Goal: Check status

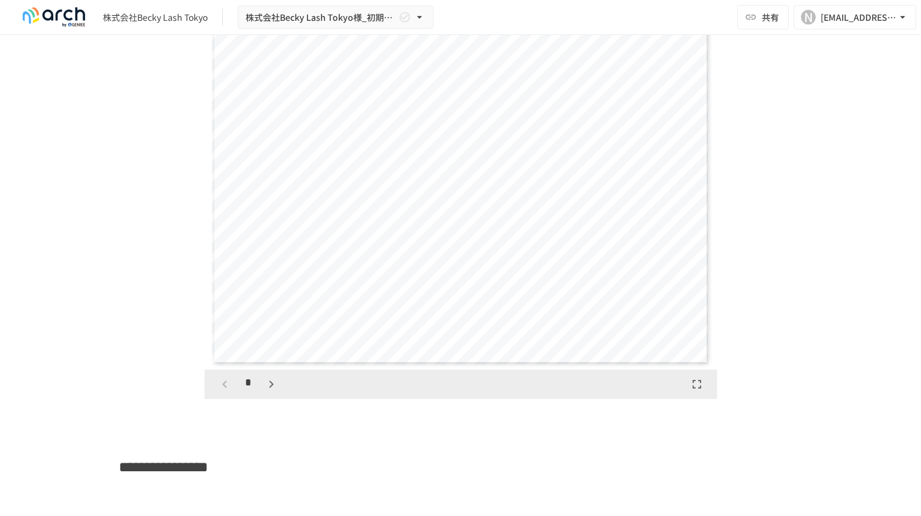
scroll to position [2144, 0]
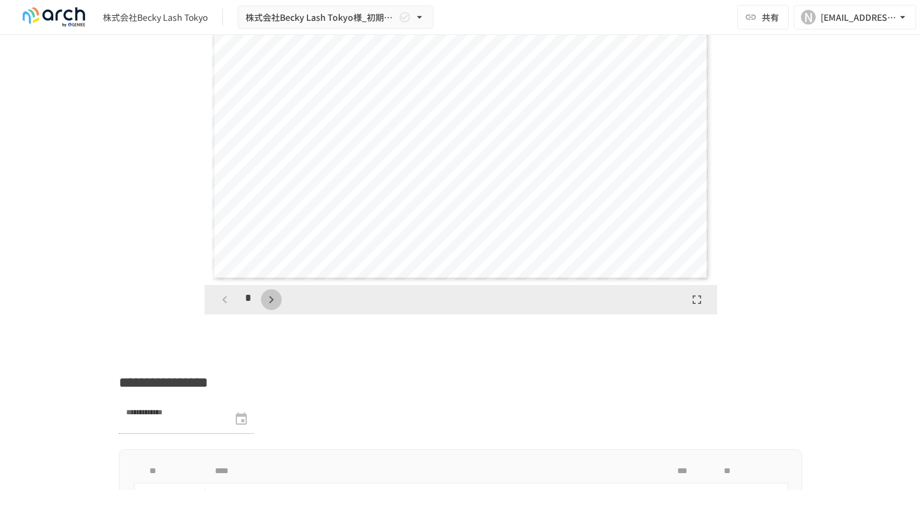
click at [266, 307] on icon "button" at bounding box center [271, 299] width 15 height 15
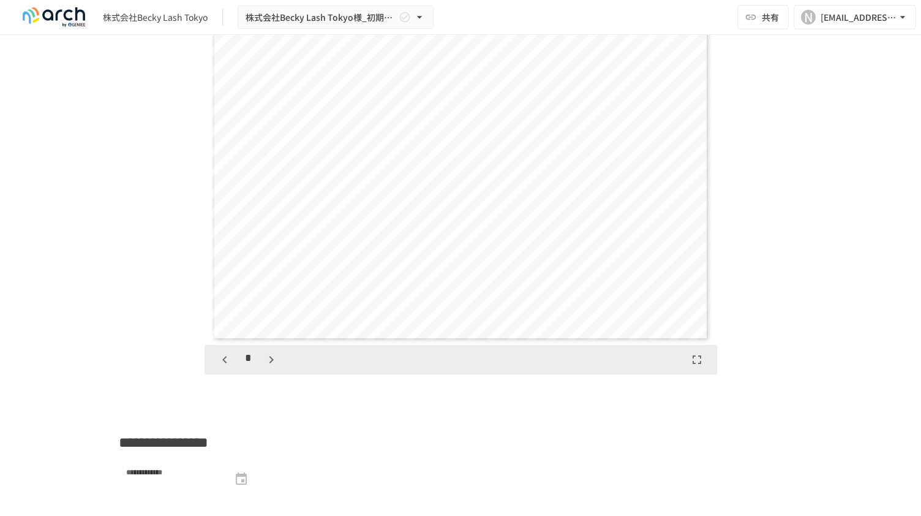
scroll to position [2022, 0]
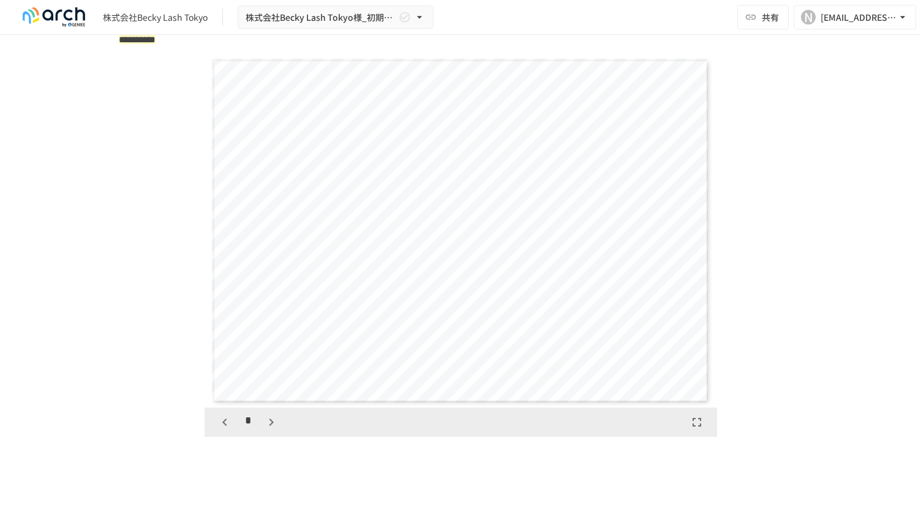
click at [267, 427] on icon "button" at bounding box center [271, 422] width 15 height 15
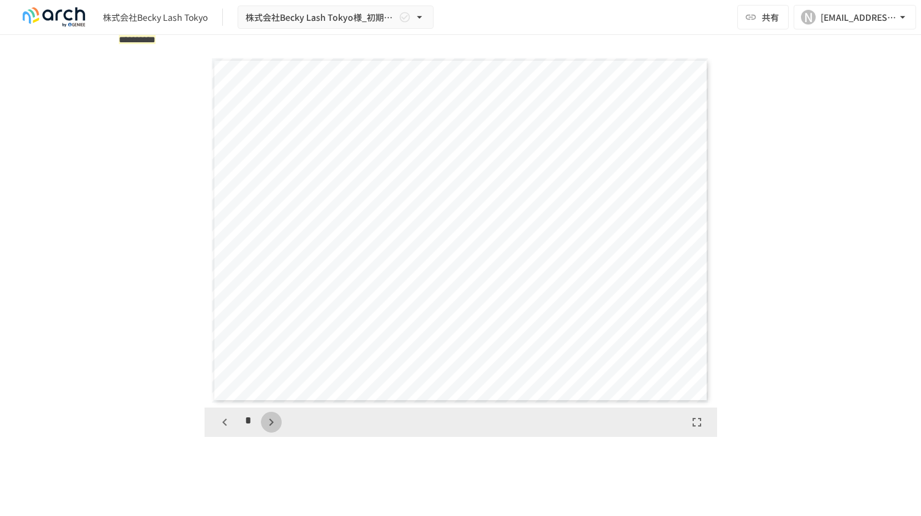
click at [268, 427] on icon "button" at bounding box center [271, 422] width 15 height 15
click at [224, 428] on icon "button" at bounding box center [224, 422] width 15 height 15
click at [270, 427] on icon "button" at bounding box center [271, 422] width 15 height 15
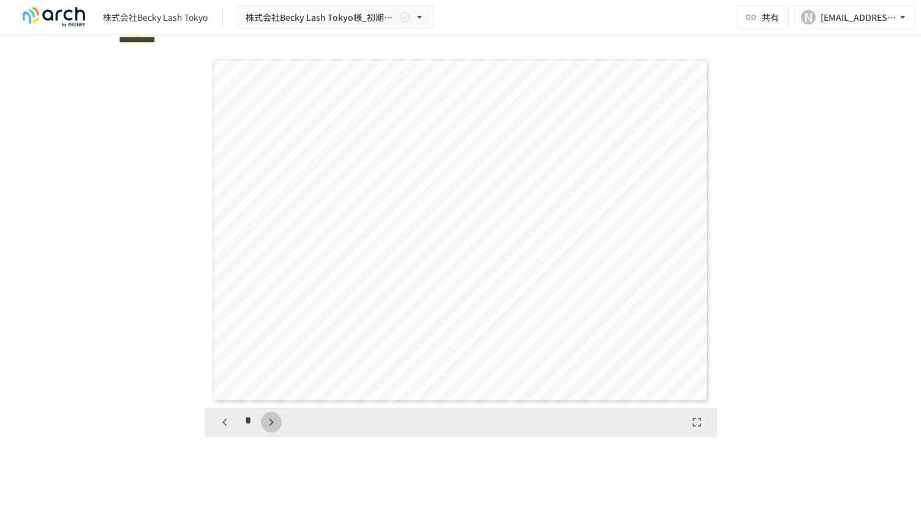
scroll to position [1769, 0]
click at [270, 427] on icon "button" at bounding box center [271, 422] width 15 height 15
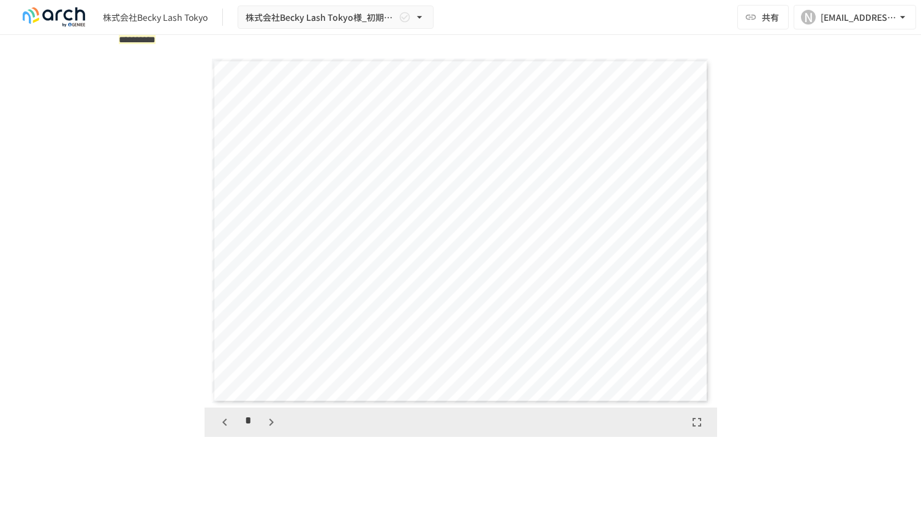
click at [269, 429] on icon "button" at bounding box center [271, 422] width 15 height 15
click at [267, 433] on button "button" at bounding box center [271, 422] width 21 height 21
click at [268, 433] on button "button" at bounding box center [278, 422] width 21 height 21
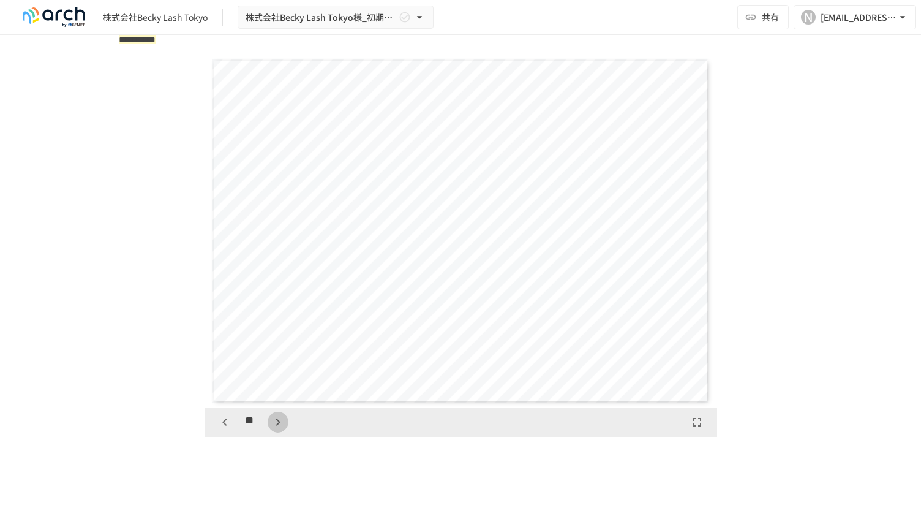
click at [268, 433] on button "button" at bounding box center [278, 422] width 21 height 21
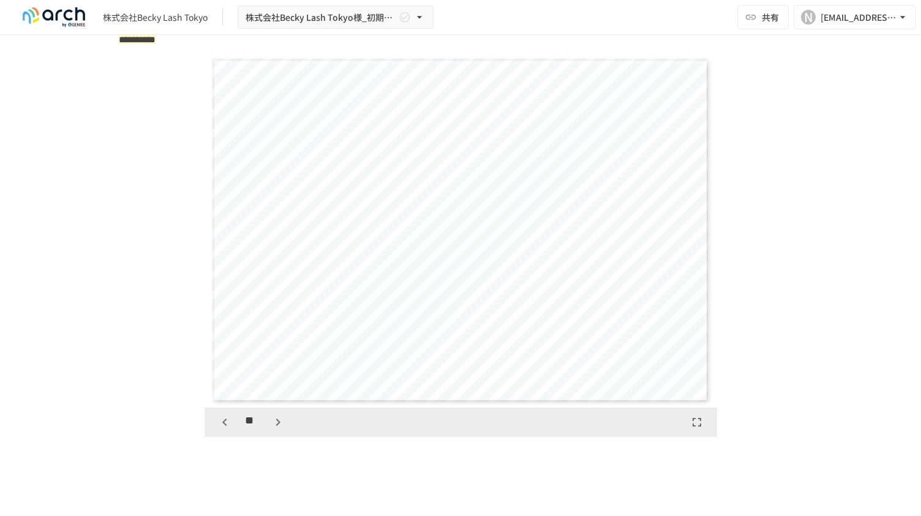
scroll to position [4953, 0]
click at [268, 433] on button "button" at bounding box center [278, 422] width 21 height 21
click at [267, 433] on div "**" at bounding box center [251, 422] width 74 height 21
click at [272, 429] on icon "button" at bounding box center [278, 422] width 15 height 15
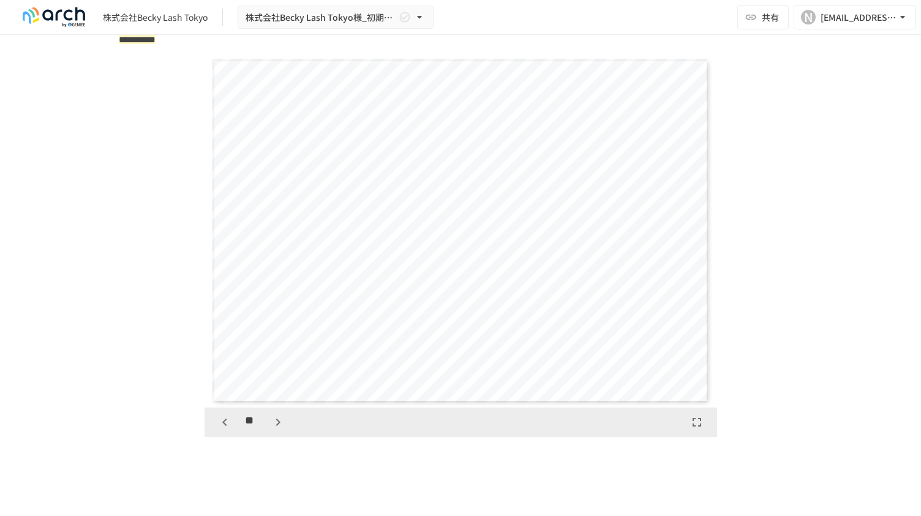
scroll to position [5661, 0]
click at [271, 433] on button "button" at bounding box center [278, 422] width 21 height 21
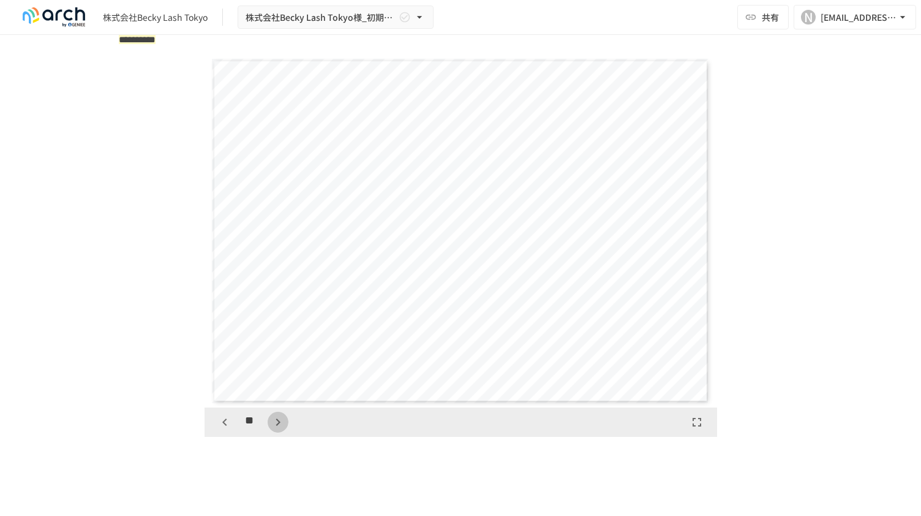
click at [271, 433] on button "button" at bounding box center [278, 422] width 21 height 21
click at [217, 429] on icon "button" at bounding box center [224, 422] width 15 height 15
click at [271, 429] on icon "button" at bounding box center [278, 422] width 15 height 15
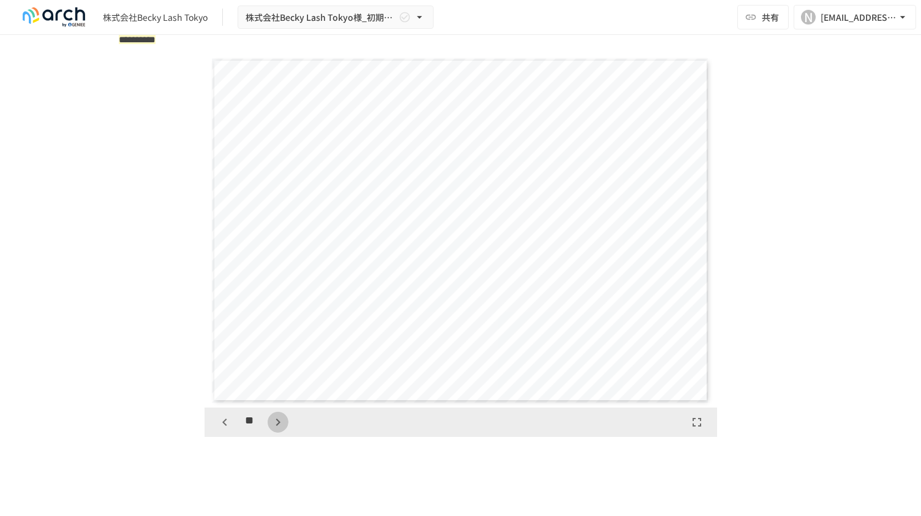
scroll to position [7430, 0]
click at [271, 429] on icon "button" at bounding box center [278, 422] width 15 height 15
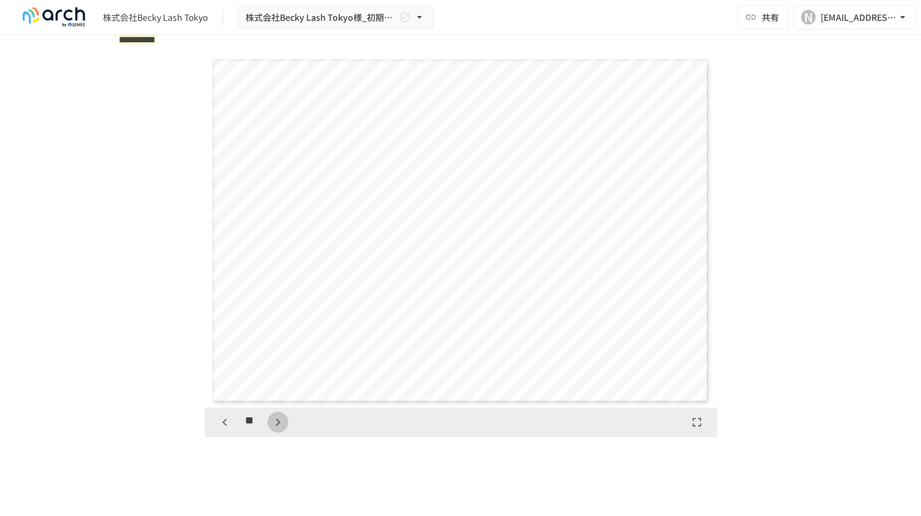
click at [271, 429] on icon "button" at bounding box center [278, 422] width 15 height 15
click at [268, 433] on div "**" at bounding box center [251, 422] width 74 height 21
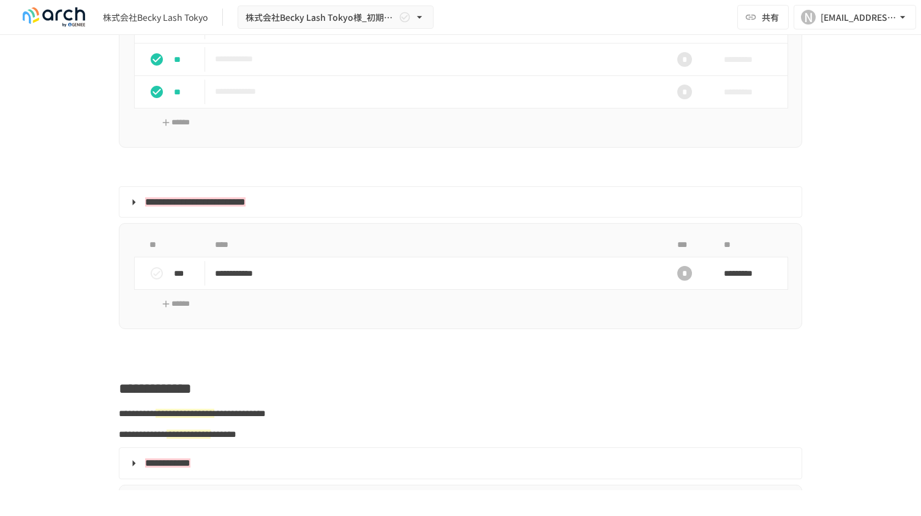
scroll to position [1532, 0]
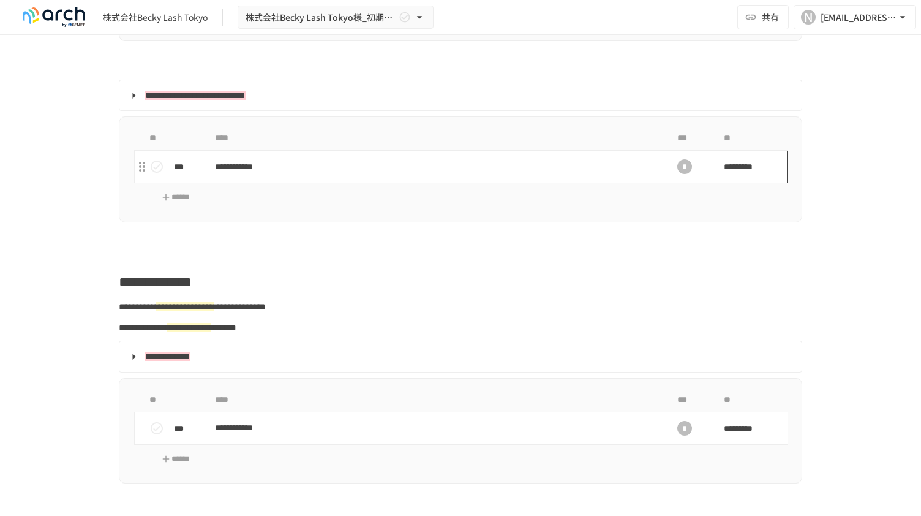
click at [265, 175] on p "**********" at bounding box center [435, 166] width 441 height 15
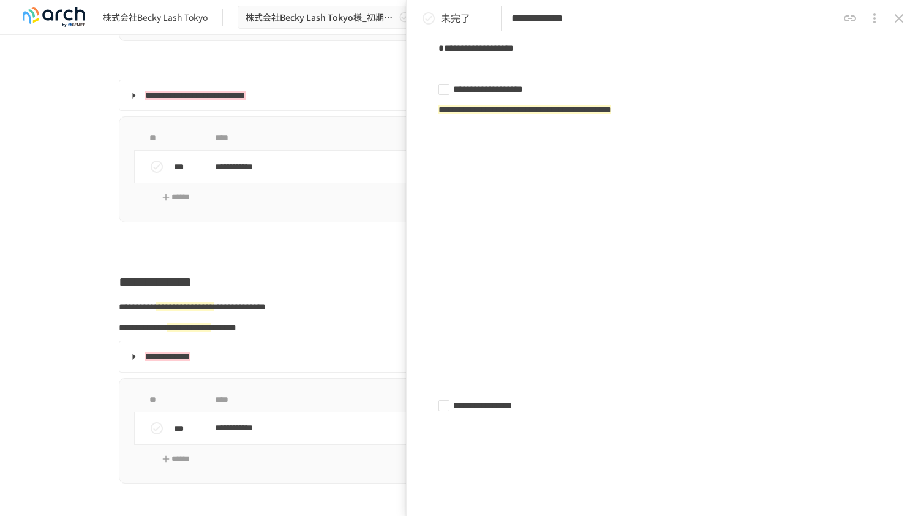
scroll to position [8137, 0]
click at [913, 8] on div "**********" at bounding box center [664, 18] width 515 height 37
click at [440, 19] on button "status" at bounding box center [429, 18] width 25 height 25
click at [901, 23] on icon "close drawer" at bounding box center [899, 18] width 15 height 15
